Goal: Find specific page/section: Find specific page/section

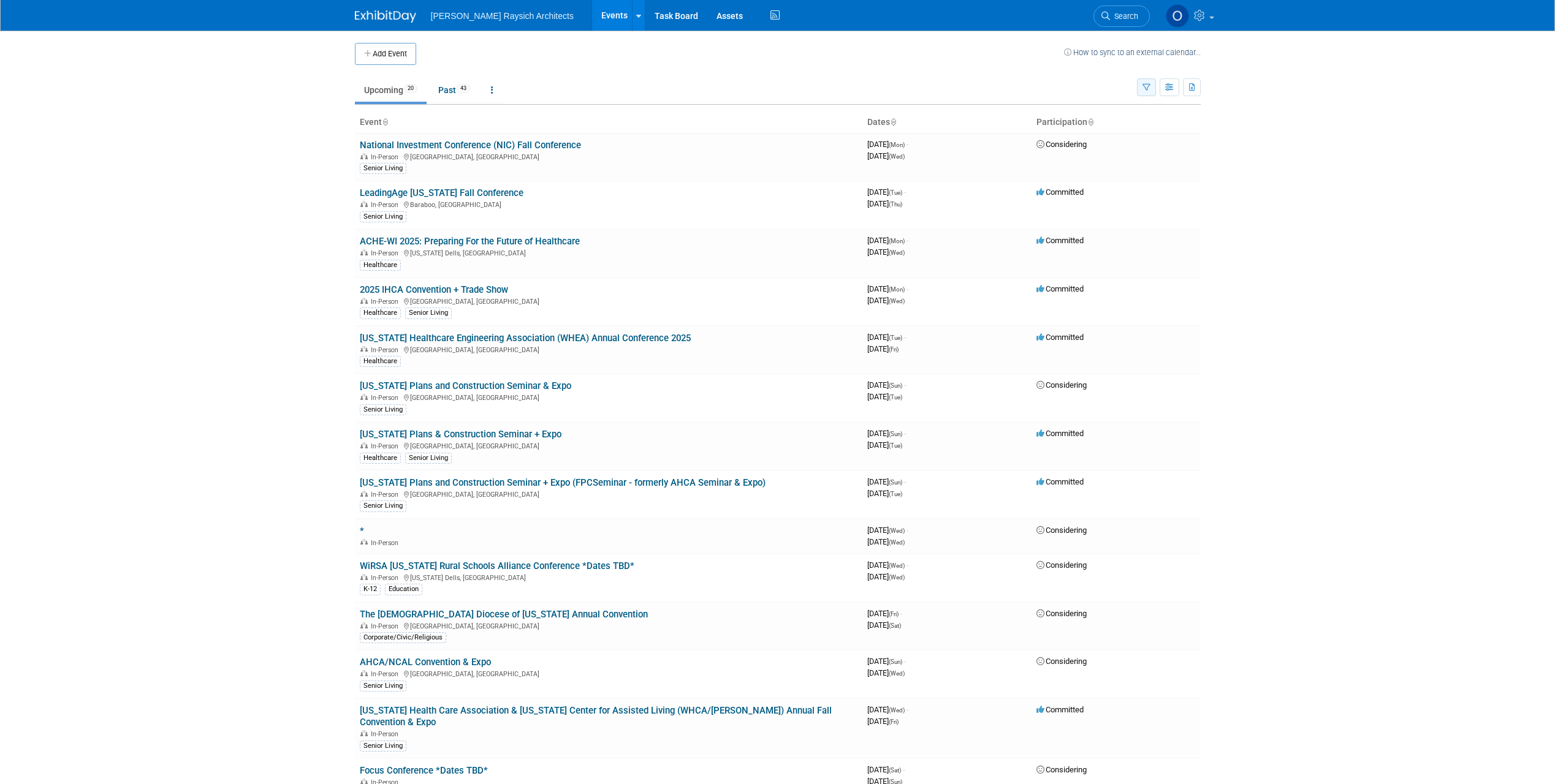
click at [1151, 88] on button "button" at bounding box center [1146, 87] width 19 height 18
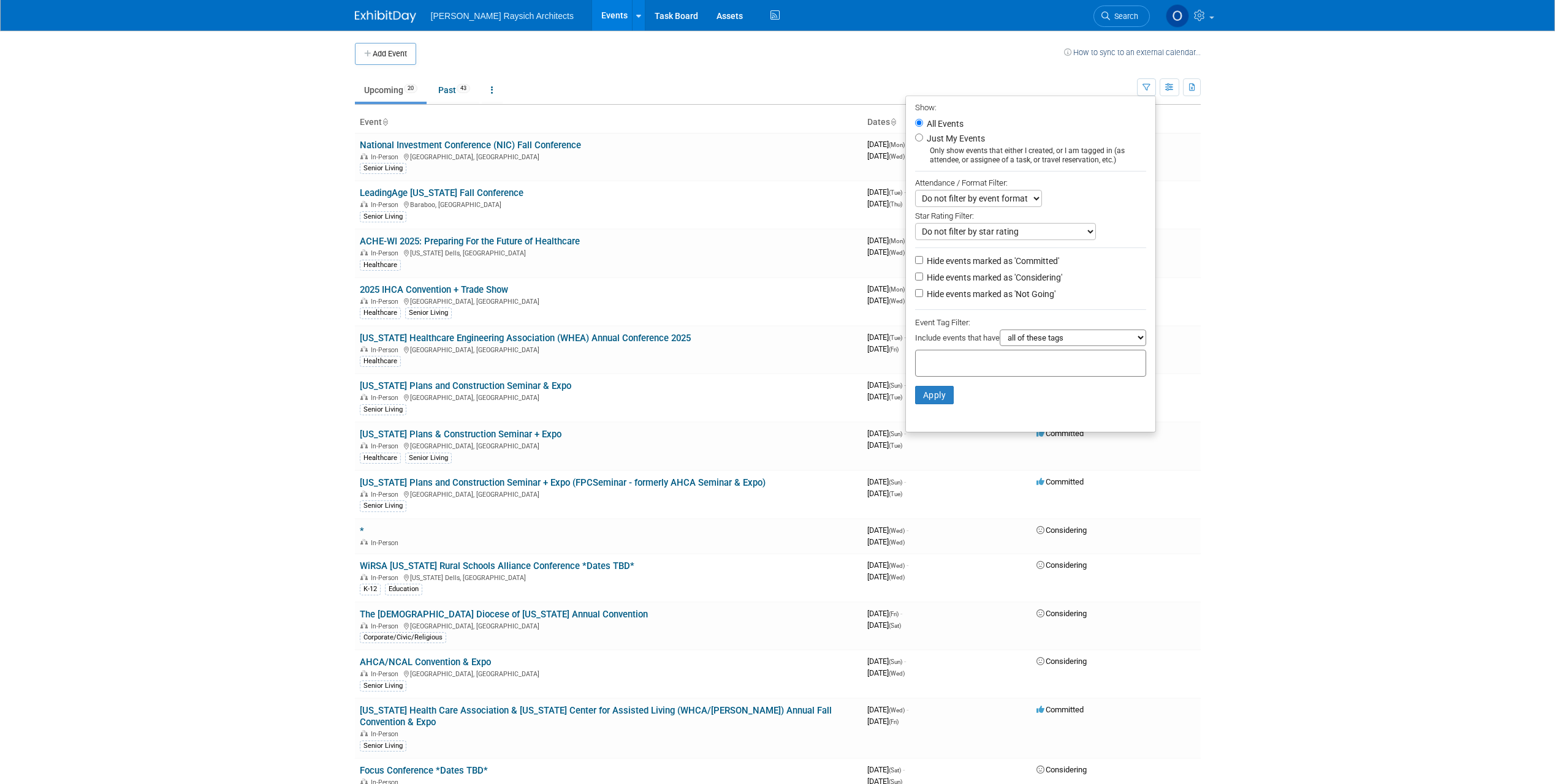
click at [955, 360] on input "text" at bounding box center [970, 361] width 98 height 12
click at [954, 449] on div "Healthcare" at bounding box center [964, 457] width 111 height 17
type input "Healthcare"
click at [934, 410] on button "Apply" at bounding box center [934, 415] width 39 height 18
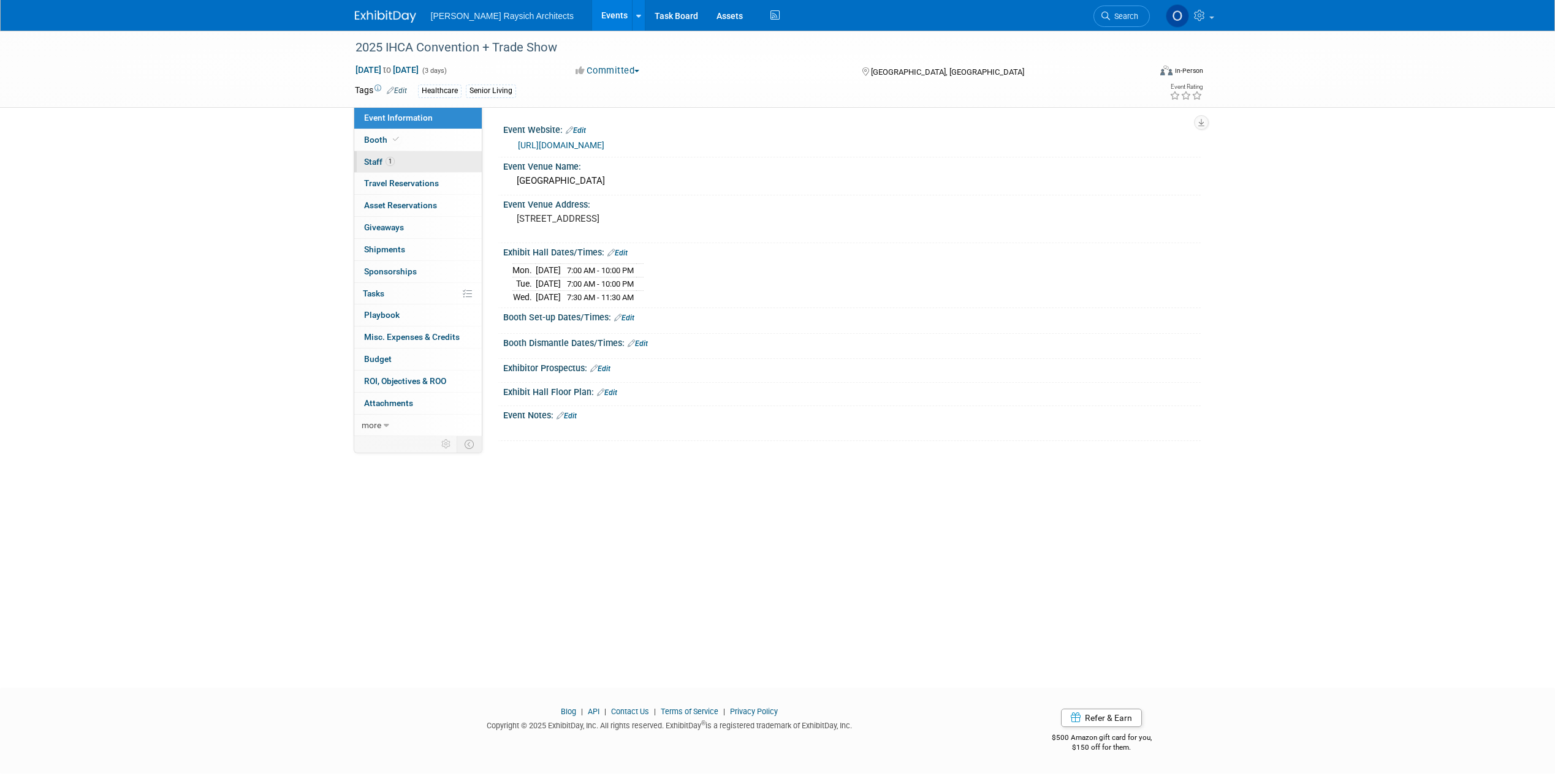
click at [419, 158] on link "1 Staff 1" at bounding box center [418, 162] width 128 height 22
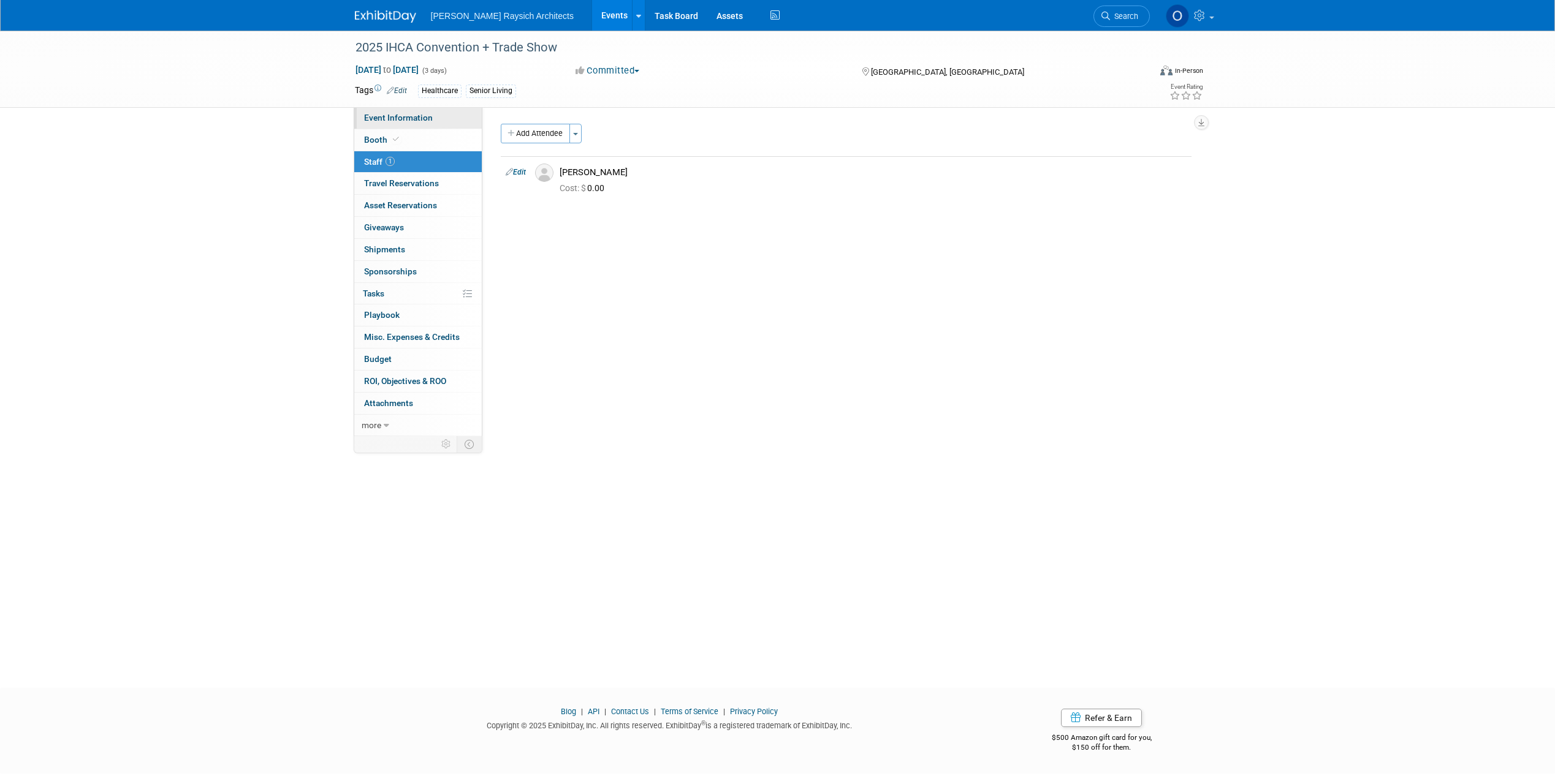
click at [411, 119] on span "Event Information" at bounding box center [398, 118] width 68 height 10
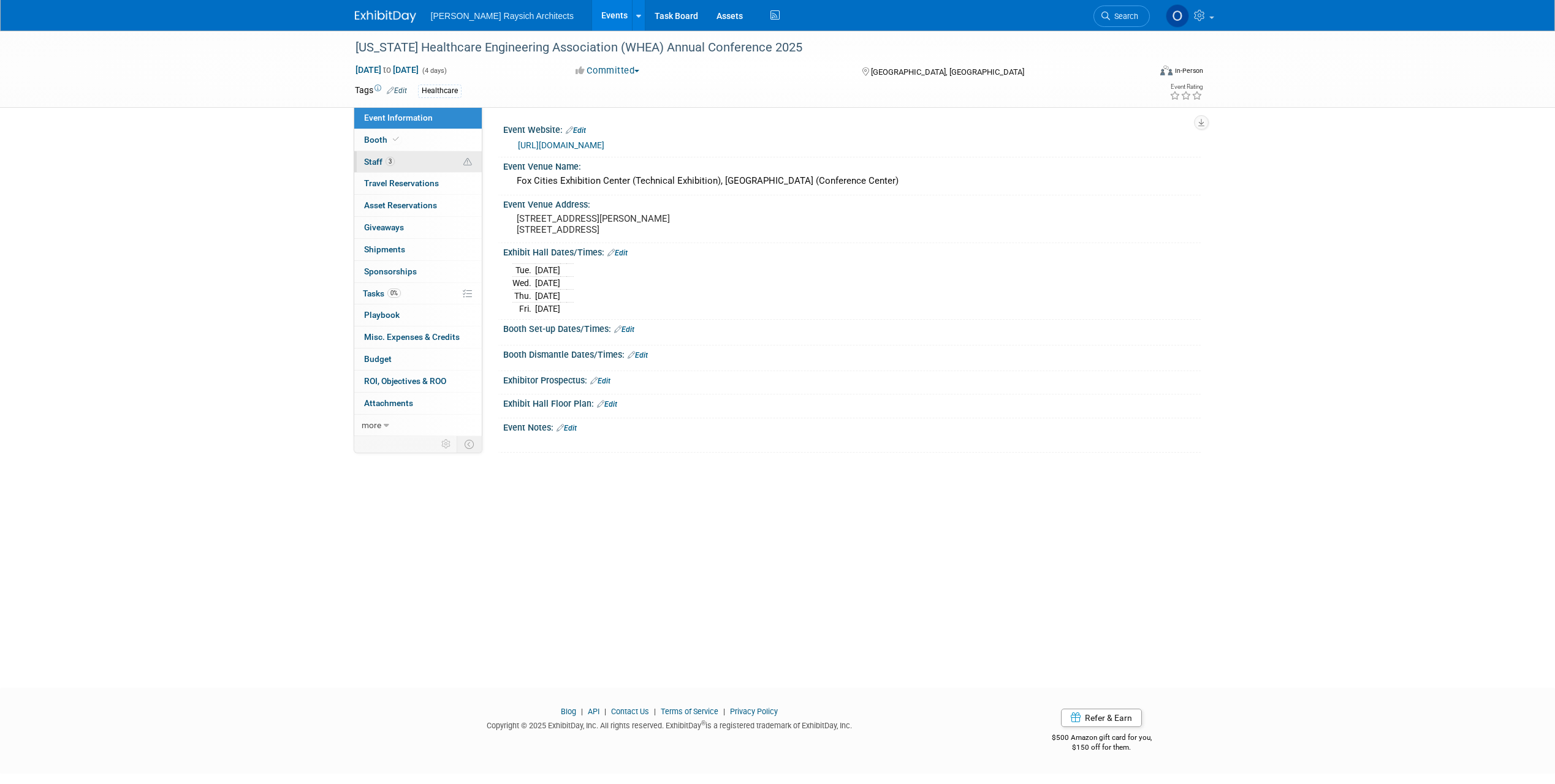
click at [418, 155] on link "3 Staff 3" at bounding box center [418, 162] width 128 height 22
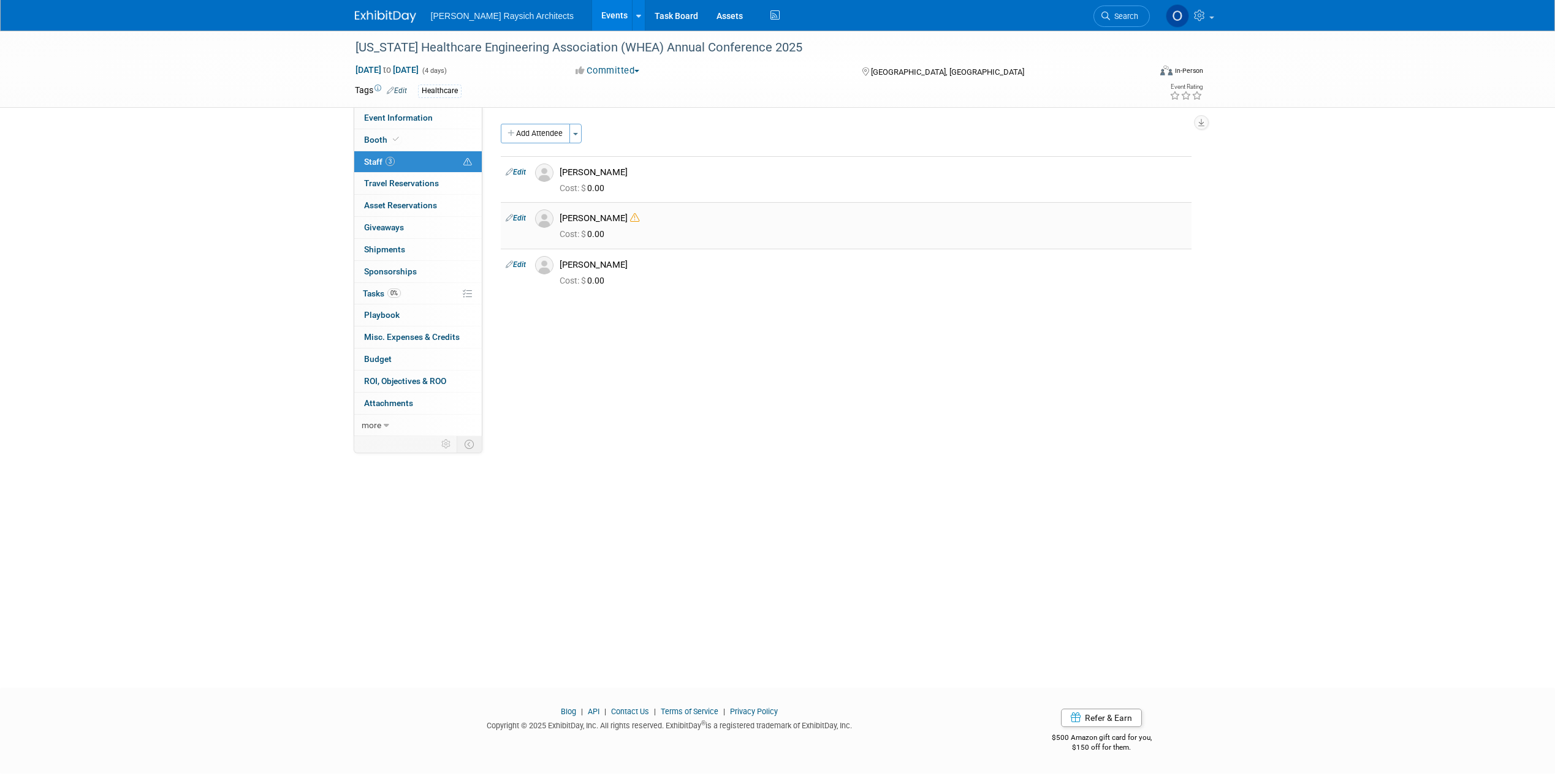
click at [630, 220] on icon at bounding box center [634, 218] width 9 height 9
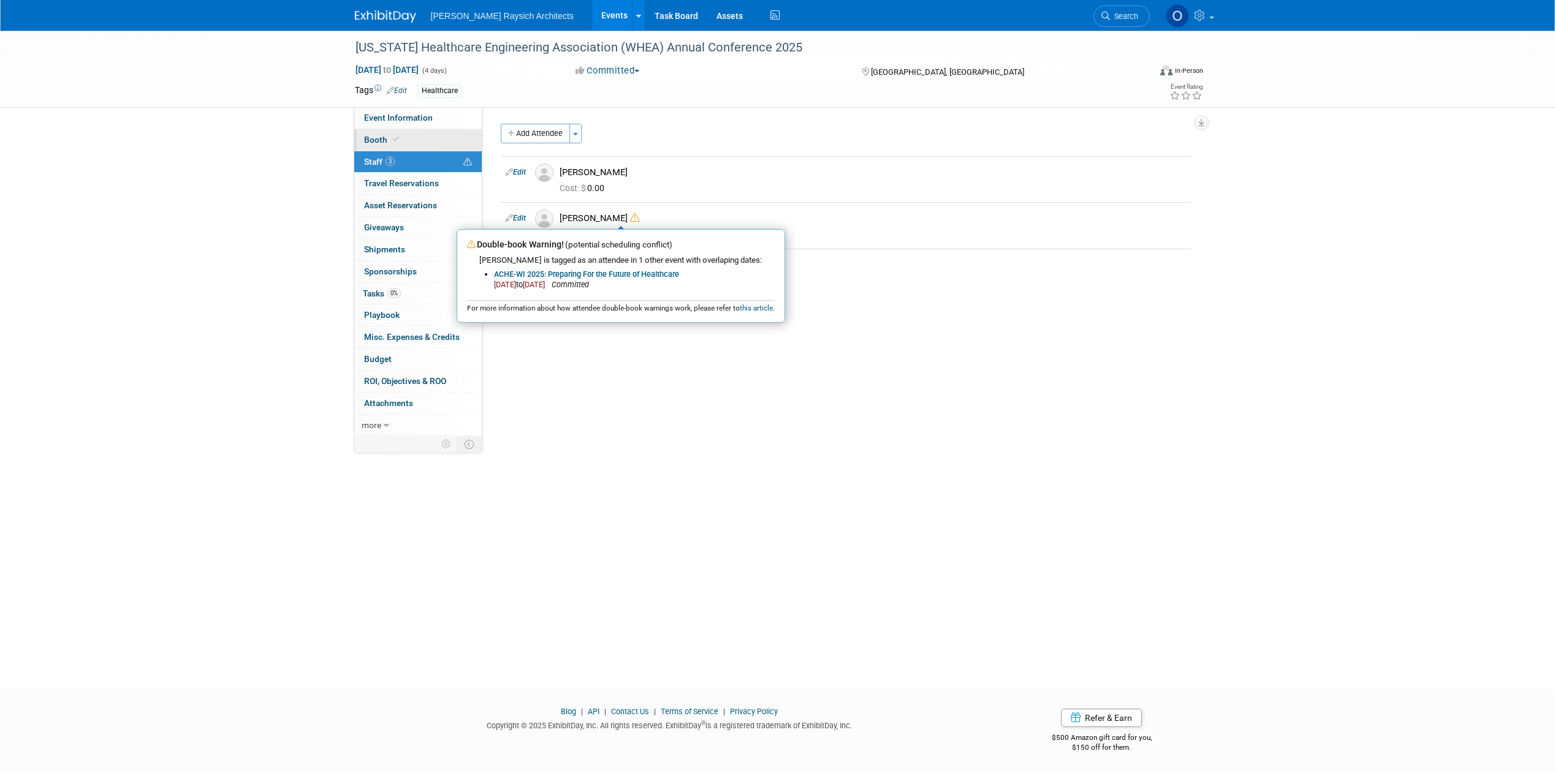
click at [418, 144] on link "Booth" at bounding box center [418, 140] width 128 height 22
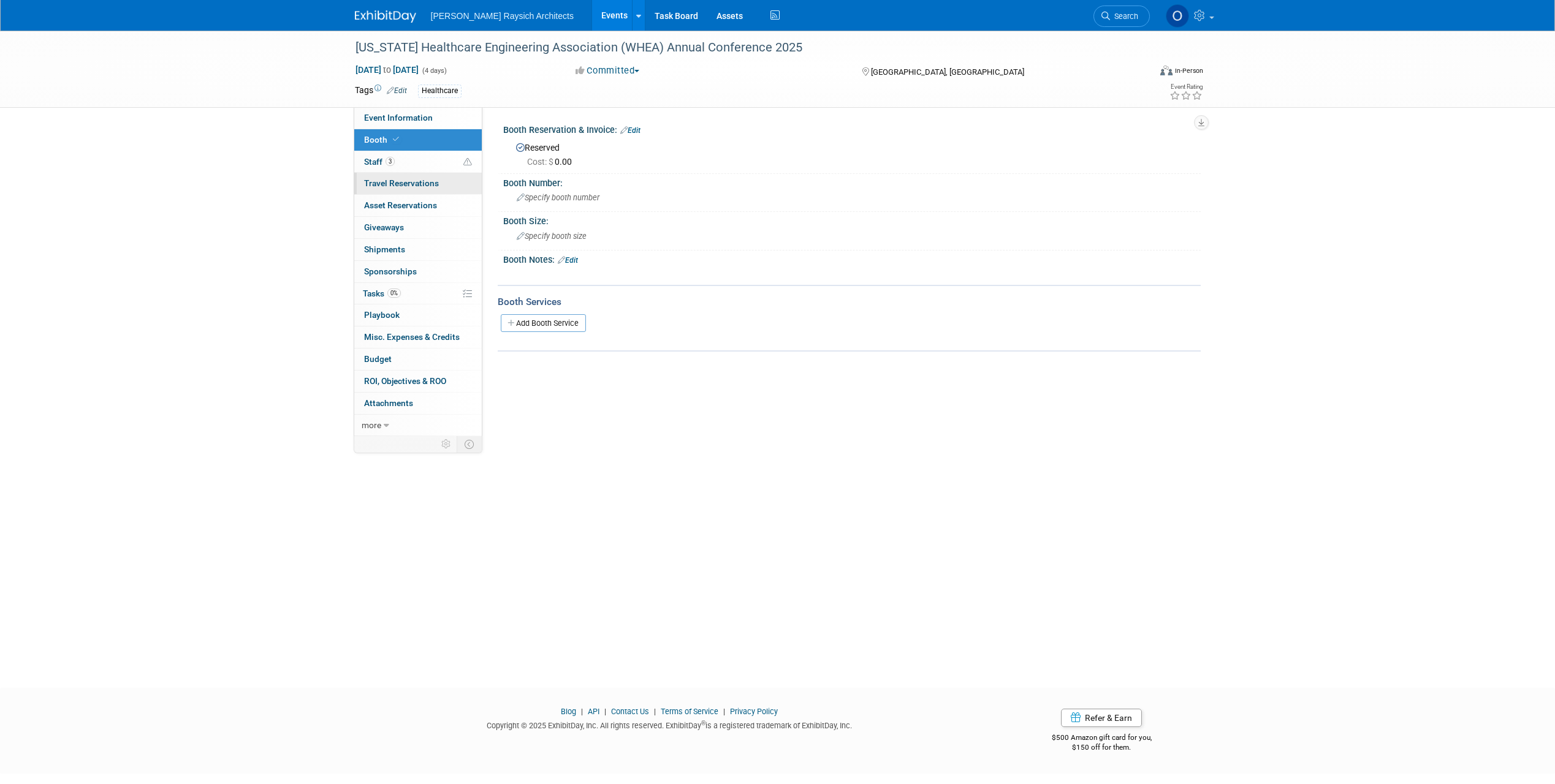
click at [401, 188] on span "Travel Reservations 0" at bounding box center [401, 183] width 75 height 10
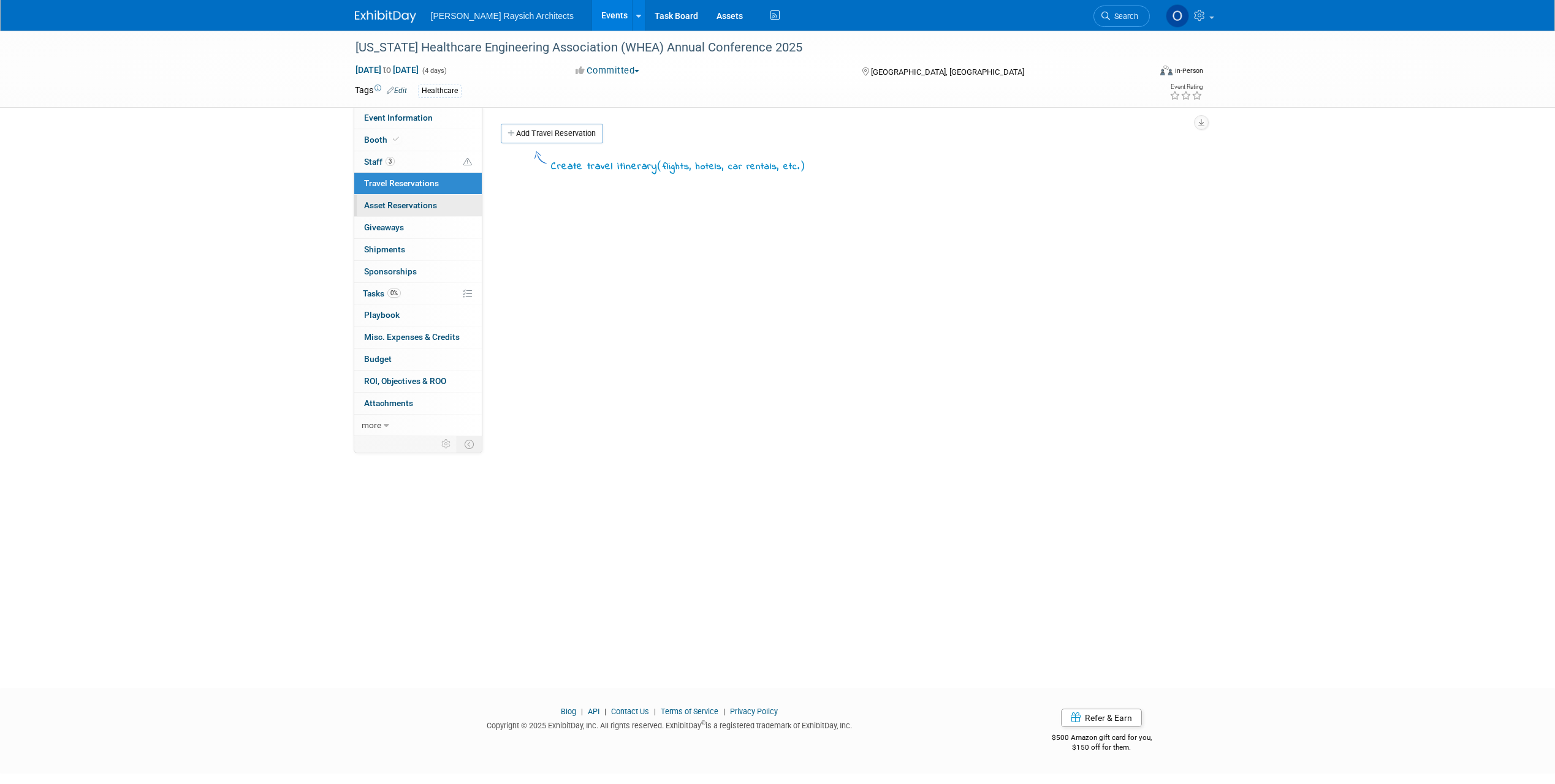
click at [398, 204] on span "Asset Reservations 0" at bounding box center [400, 205] width 73 height 10
click at [403, 224] on span "Giveaways 0" at bounding box center [384, 227] width 40 height 10
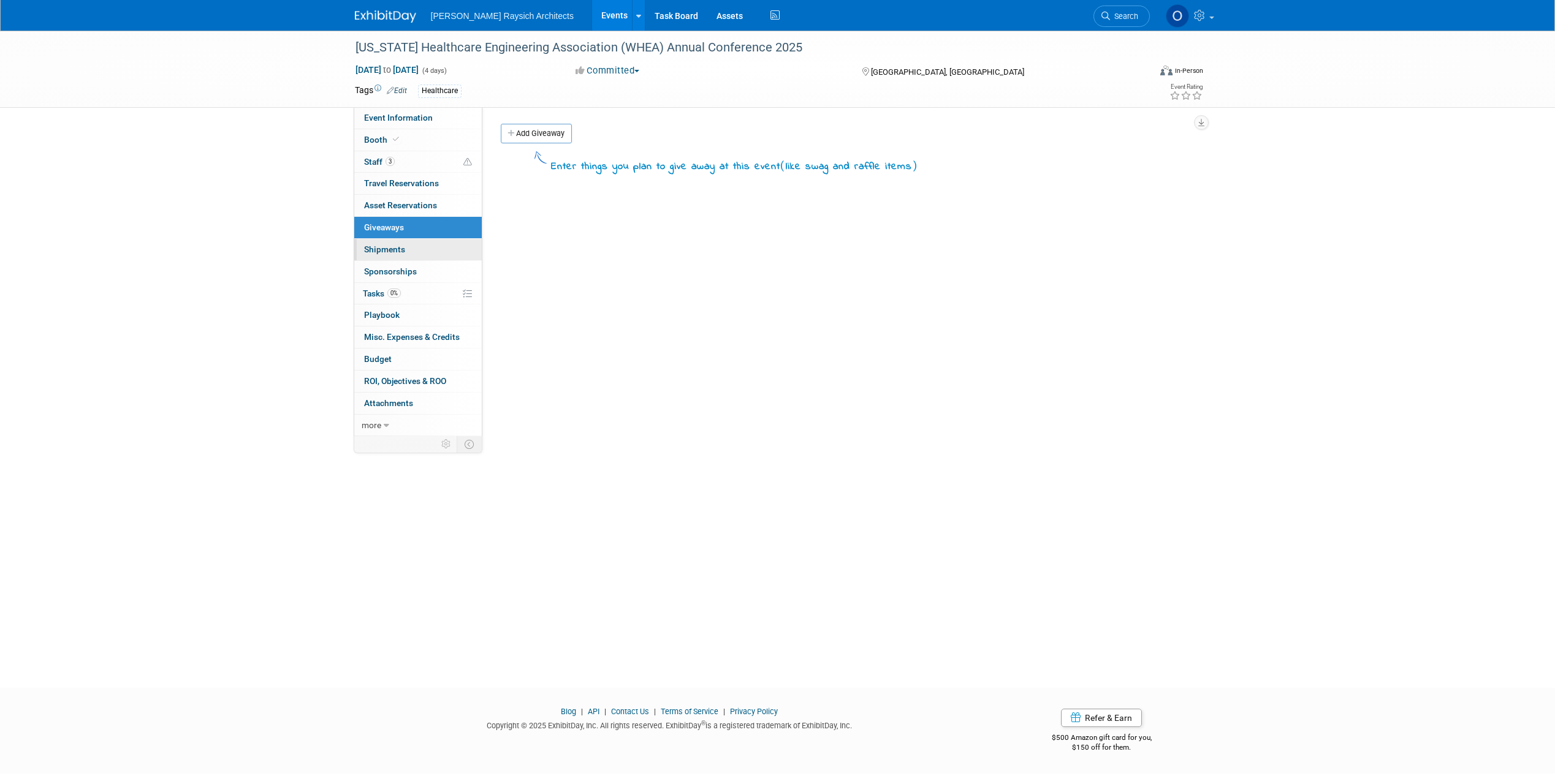
click at [417, 246] on link "0 Shipments 0" at bounding box center [418, 250] width 128 height 22
click at [415, 265] on link "0 Sponsorships 0" at bounding box center [418, 271] width 128 height 22
click at [408, 291] on link "0% Tasks 0%" at bounding box center [418, 294] width 128 height 22
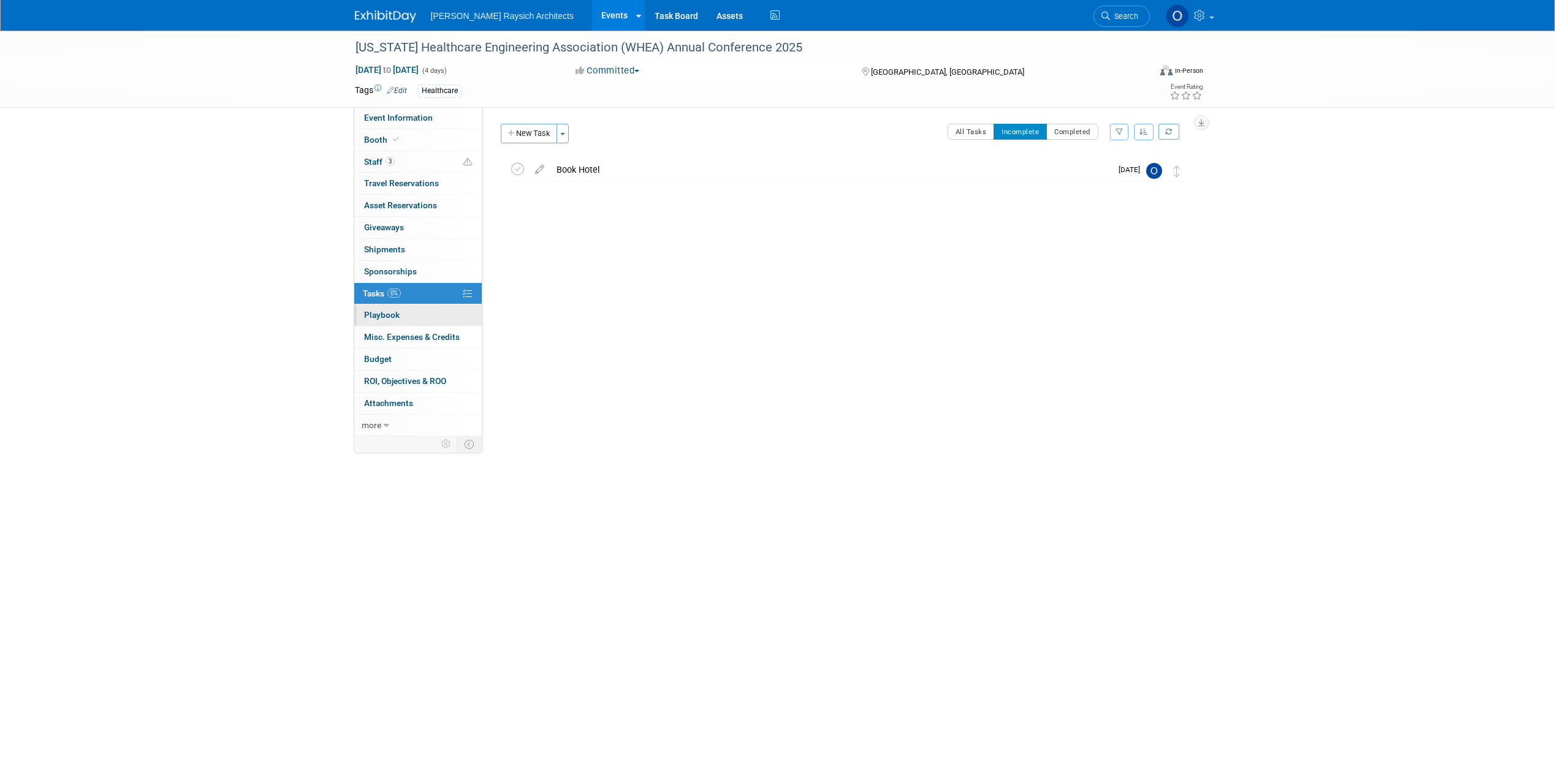
click at [430, 306] on link "0 Playbook 0" at bounding box center [418, 315] width 128 height 22
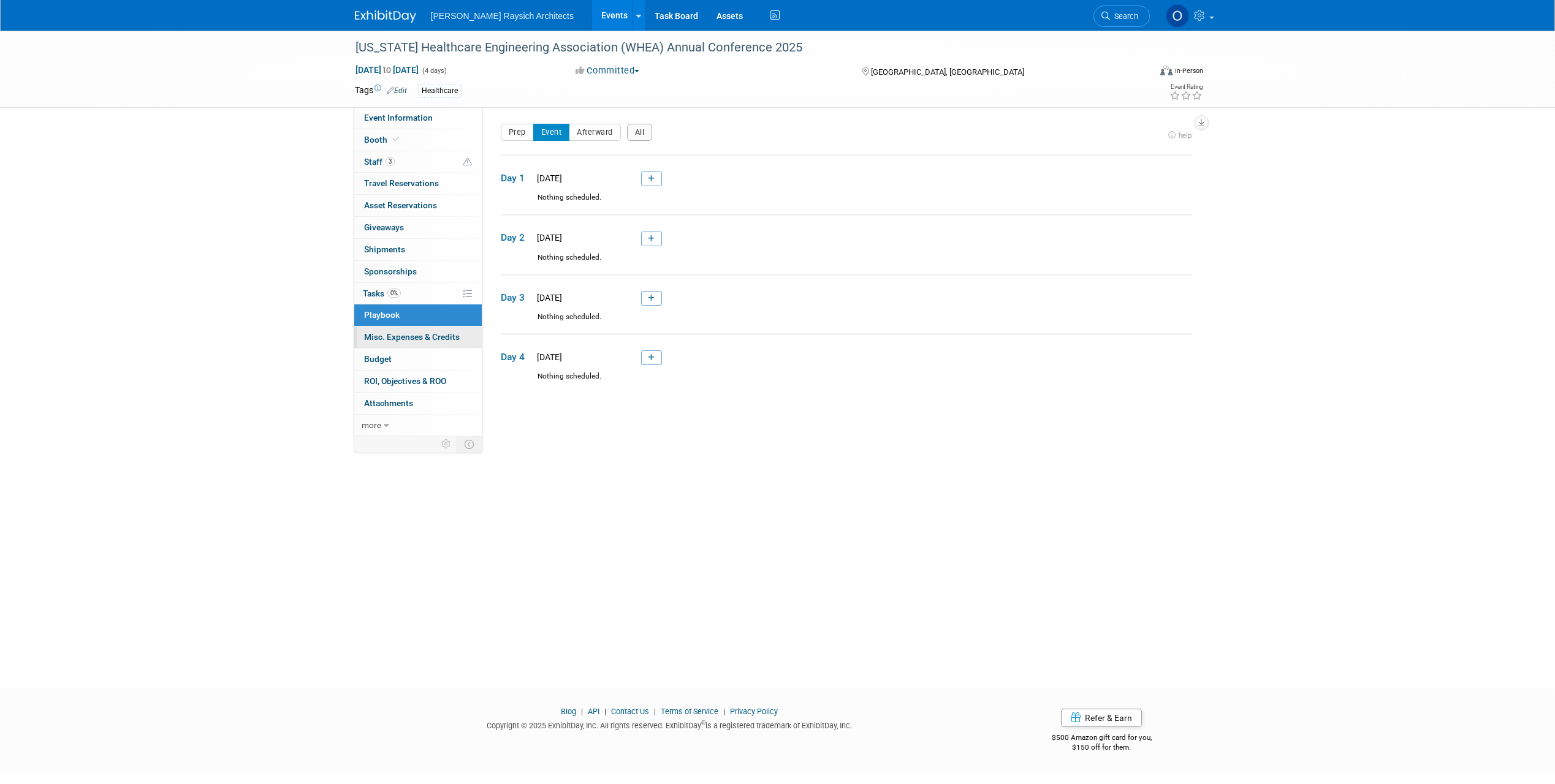
click at [399, 342] on link "0 Misc. Expenses & Credits 0" at bounding box center [418, 337] width 128 height 22
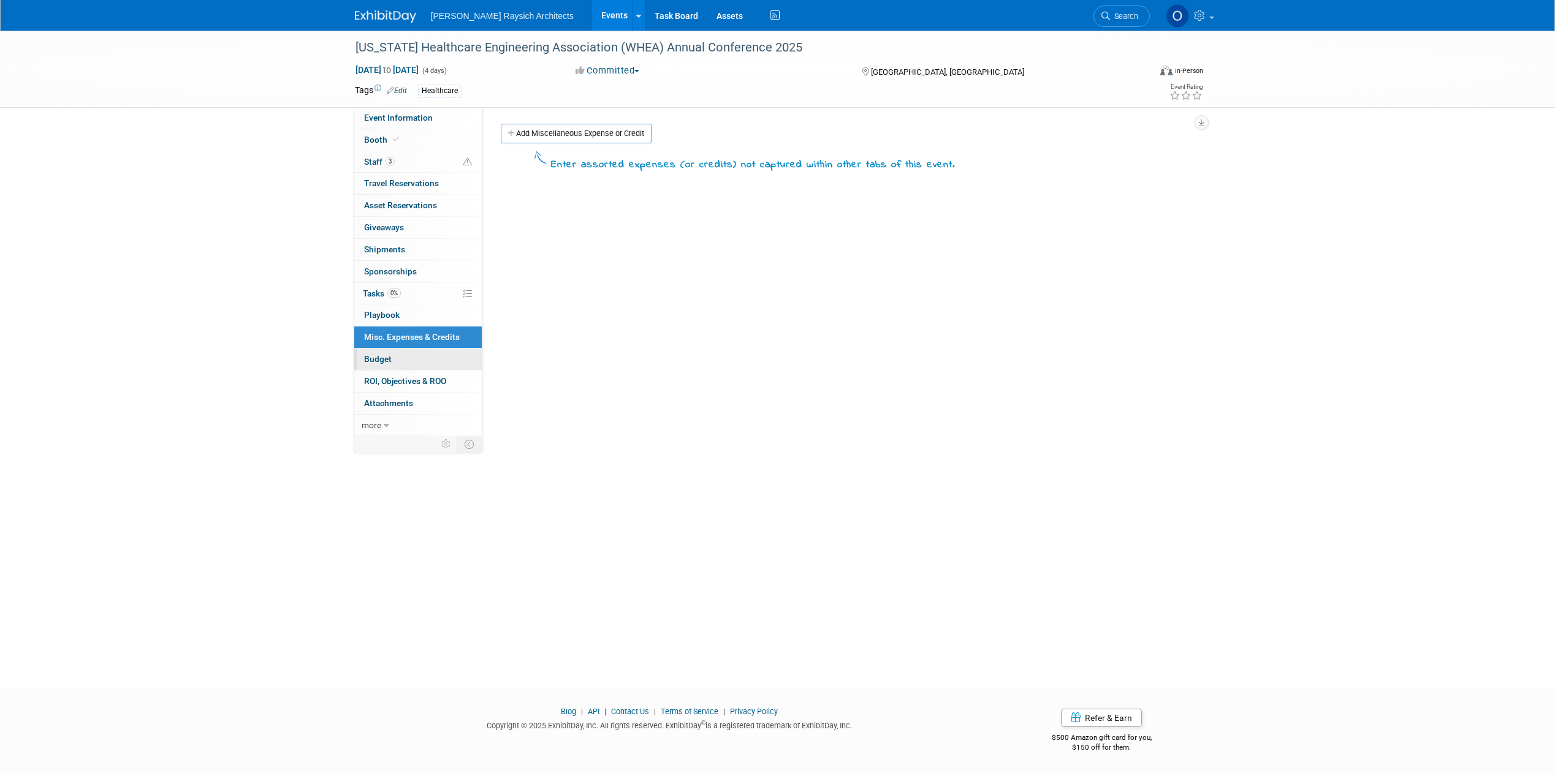
click at [400, 359] on link "Budget" at bounding box center [418, 359] width 128 height 22
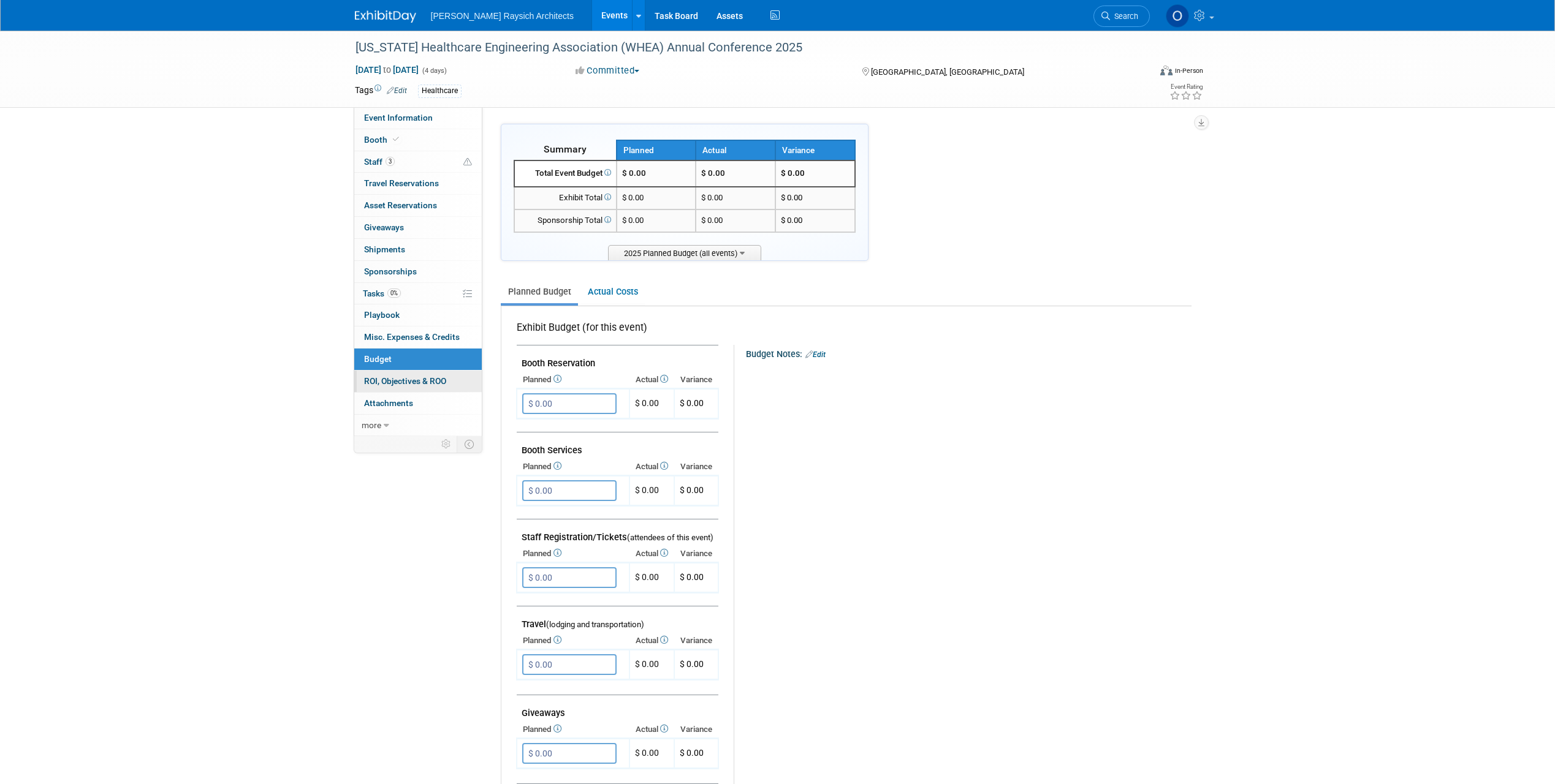
click at [401, 379] on span "ROI, Objectives & ROO 0" at bounding box center [405, 380] width 82 height 10
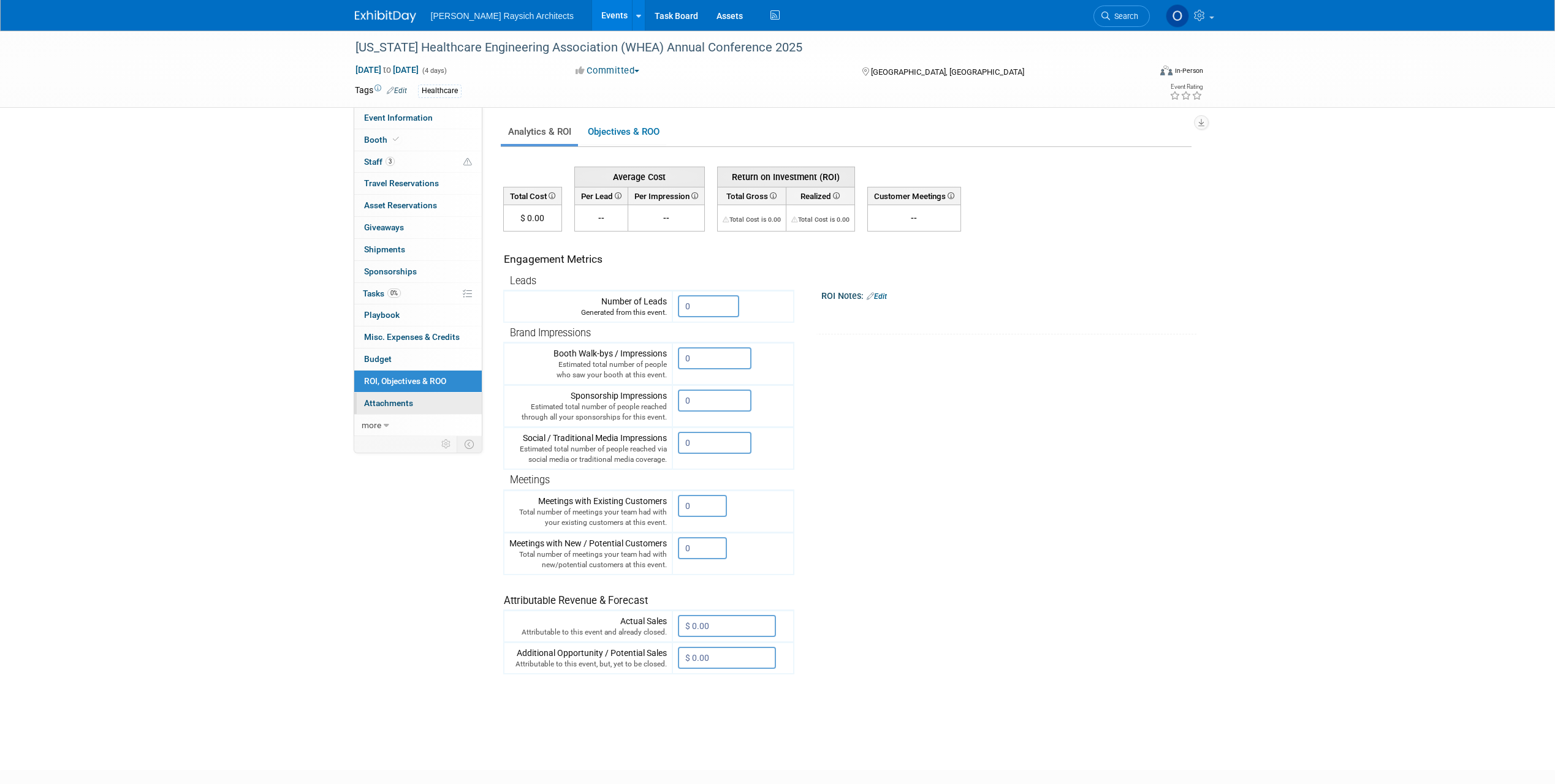
click at [401, 404] on span "Attachments 0" at bounding box center [388, 403] width 49 height 10
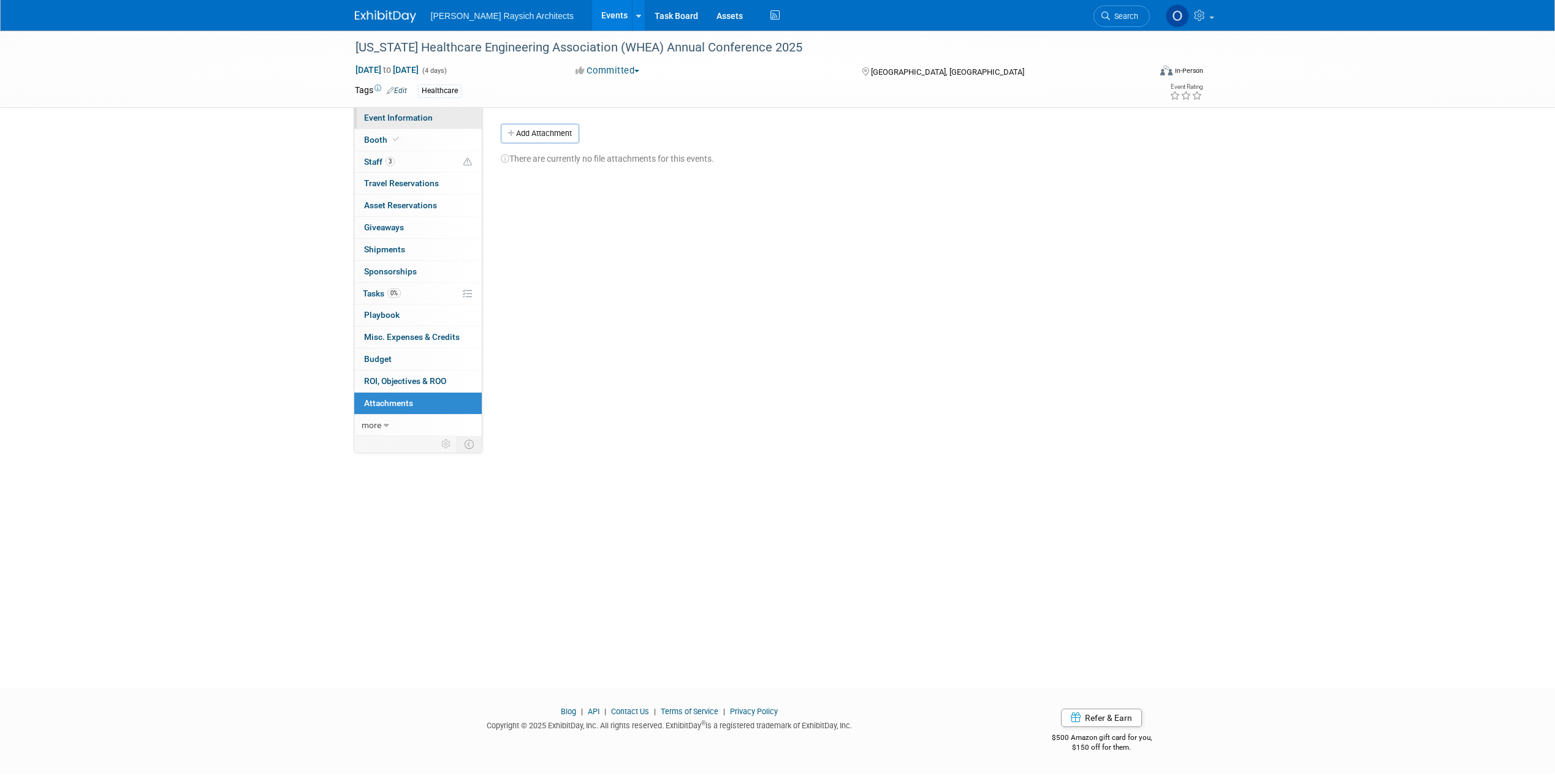
click at [395, 110] on link "Event Information" at bounding box center [418, 118] width 128 height 22
